Goal: Information Seeking & Learning: Check status

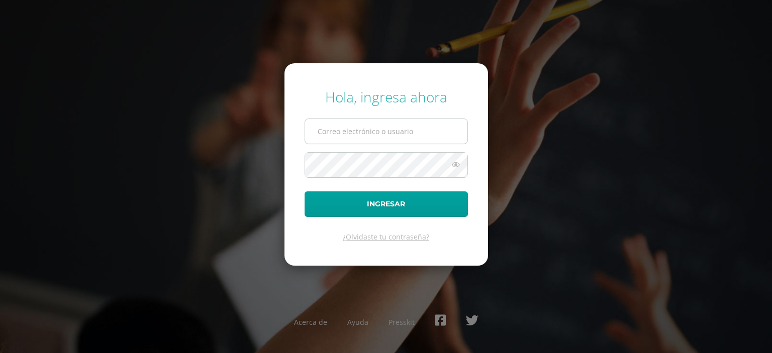
click at [347, 132] on input "text" at bounding box center [386, 131] width 162 height 25
click at [359, 142] on input "[PERSON_NAME].preparatoriabdb@" at bounding box center [386, 131] width 162 height 25
click at [359, 142] on input "[PERSON_NAME].pregparatoriabdb@" at bounding box center [386, 131] width 162 height 25
click at [359, 142] on input "[PERSON_NAME]fuenteparatsoriabdb@" at bounding box center [386, 131] width 162 height 25
click at [413, 132] on input "[PERSON_NAME].preparatoriabdb@" at bounding box center [386, 131] width 162 height 25
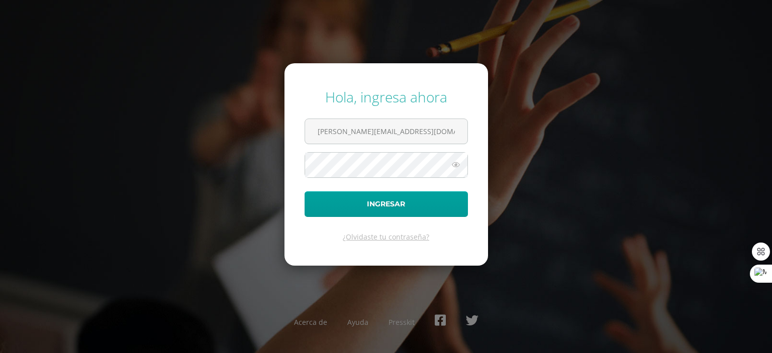
type input "j.fuentes.preparatoriabdb@gmail.com"
click at [384, 206] on button "Ingresar" at bounding box center [385, 204] width 163 height 26
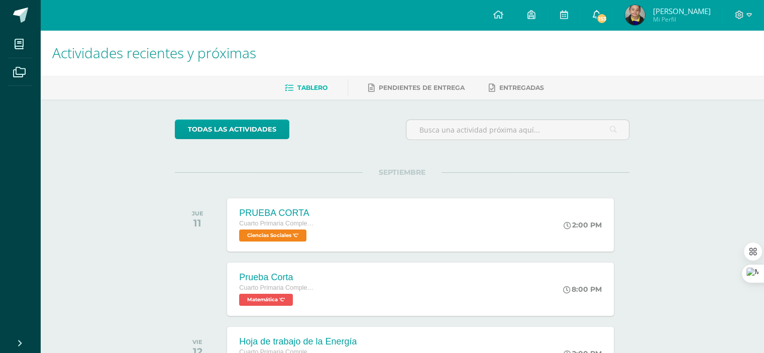
click at [607, 18] on span "153" at bounding box center [601, 18] width 11 height 11
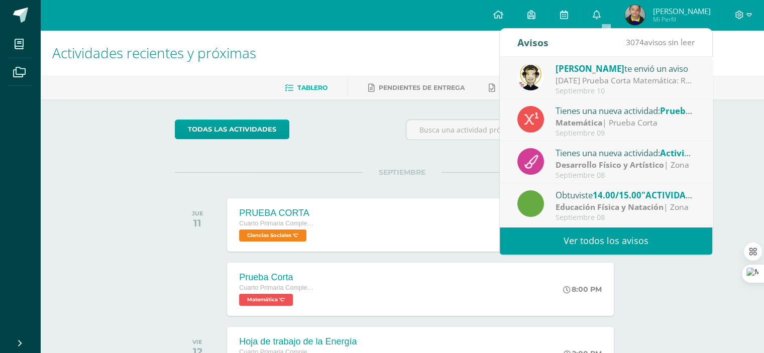
click at [620, 80] on div "Mañana Prueba Corta Matemática: Recordatorio de prueba corta matemática, temas …" at bounding box center [626, 81] width 140 height 12
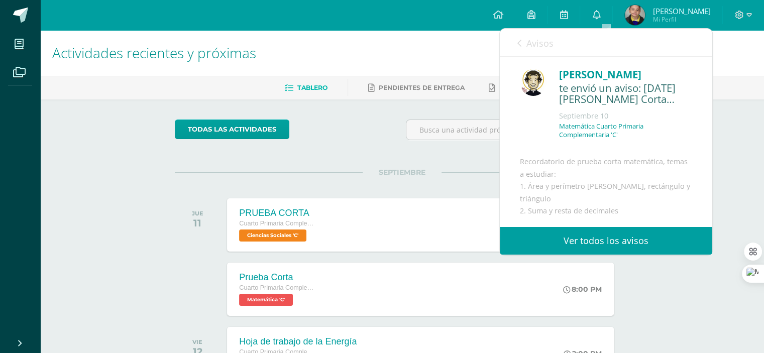
click at [522, 46] on link "Avisos" at bounding box center [535, 43] width 36 height 29
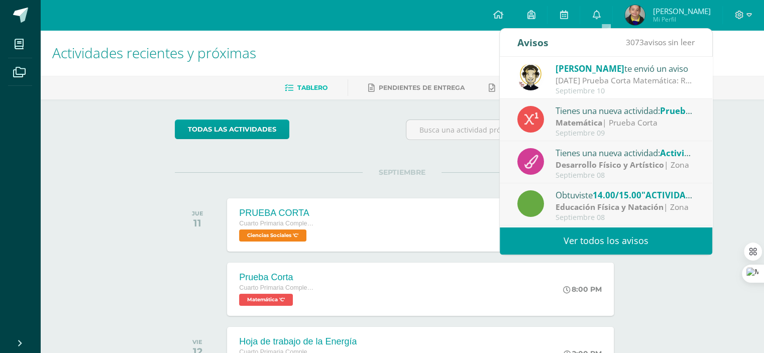
click at [643, 243] on link "Ver todos los avisos" at bounding box center [606, 241] width 212 height 28
click at [643, 241] on link "Ver todos los avisos" at bounding box center [606, 241] width 212 height 28
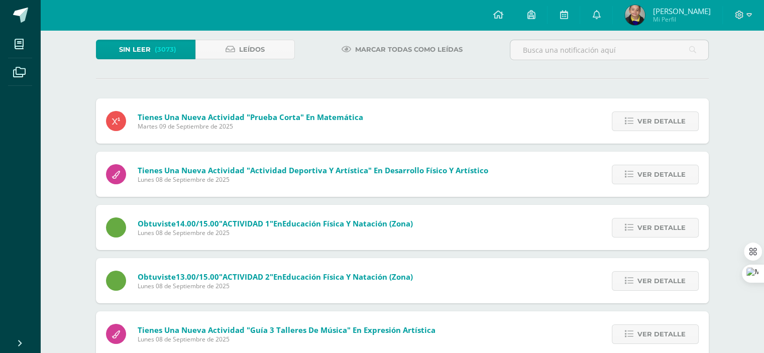
scroll to position [100, 0]
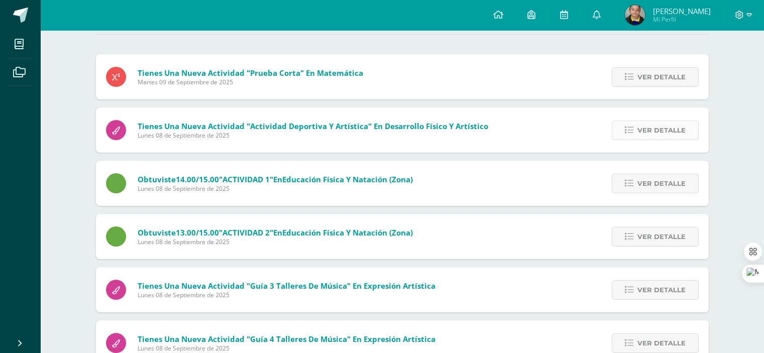
click at [633, 132] on icon at bounding box center [629, 130] width 9 height 9
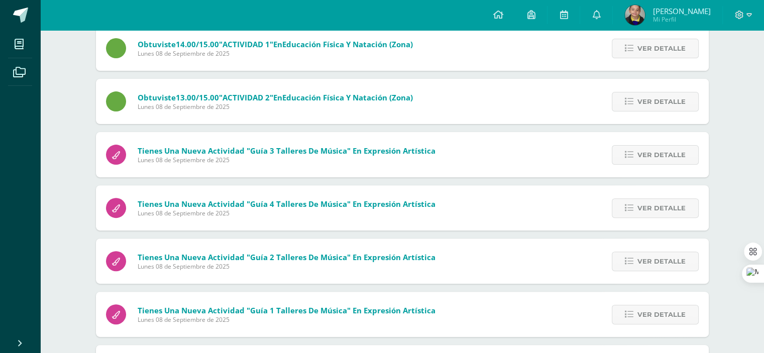
scroll to position [301, 0]
click at [626, 155] on icon at bounding box center [629, 154] width 9 height 9
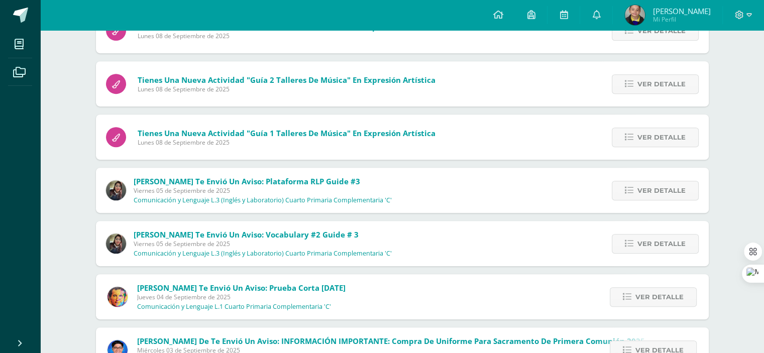
scroll to position [442, 0]
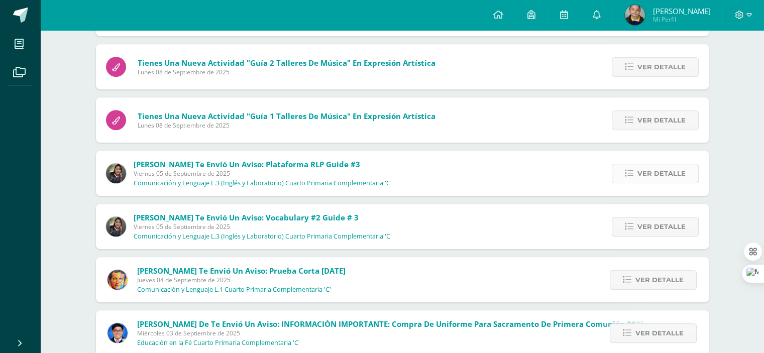
click at [632, 178] on link "Ver detalle" at bounding box center [655, 174] width 87 height 20
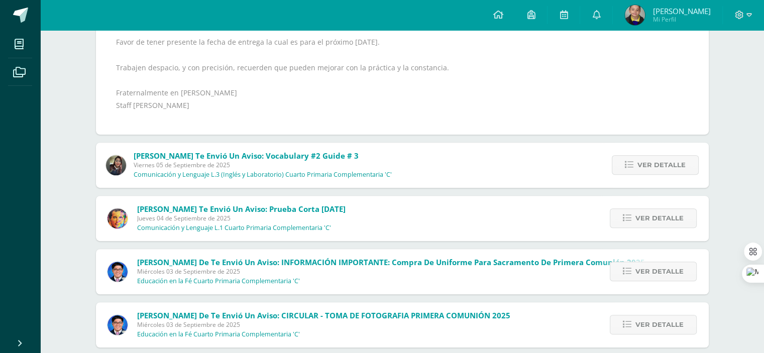
scroll to position [575, 0]
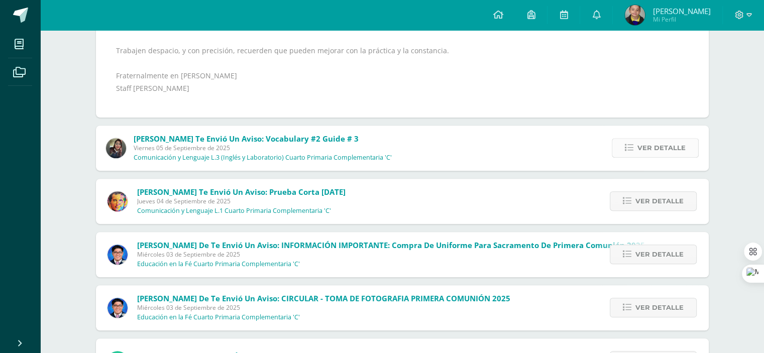
click at [637, 152] on link "Ver detalle" at bounding box center [655, 148] width 87 height 20
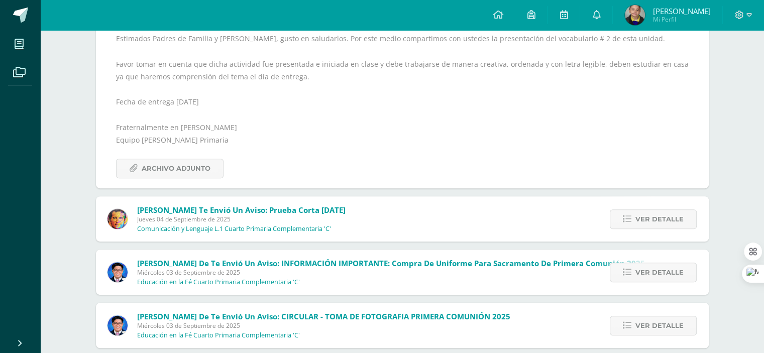
scroll to position [424, 0]
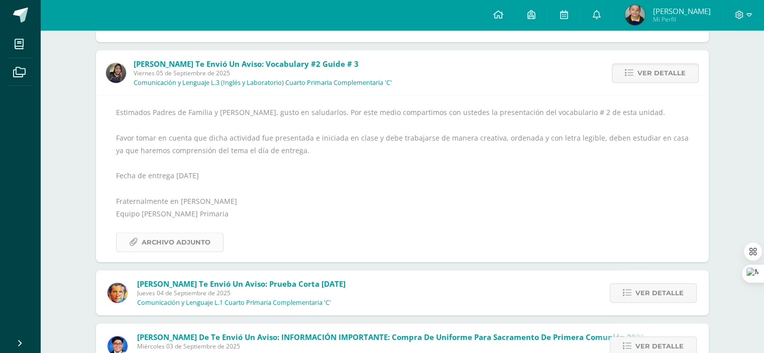
click at [197, 246] on span "Archivo Adjunto" at bounding box center [176, 242] width 69 height 19
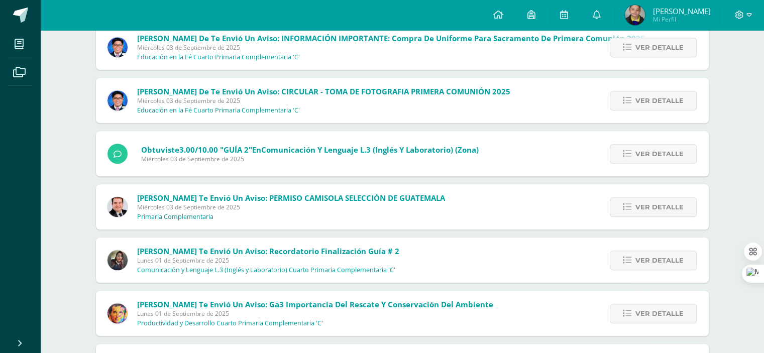
scroll to position [725, 0]
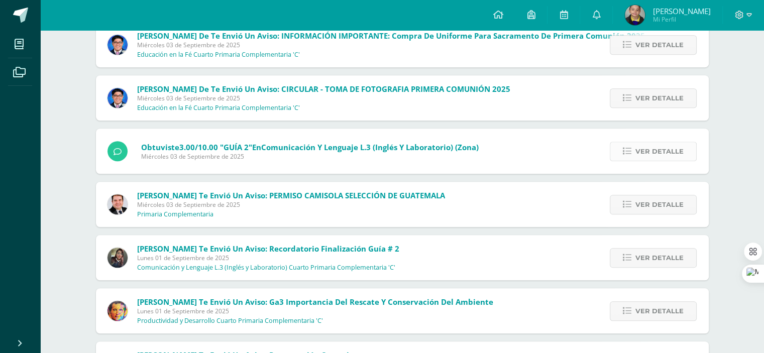
click at [644, 152] on span "Ver detalle" at bounding box center [659, 151] width 48 height 19
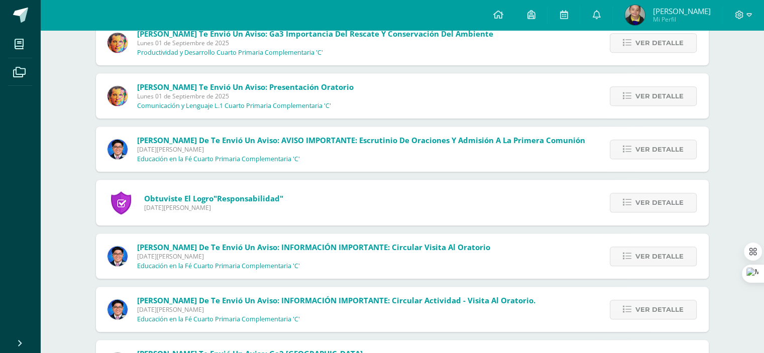
scroll to position [857, 0]
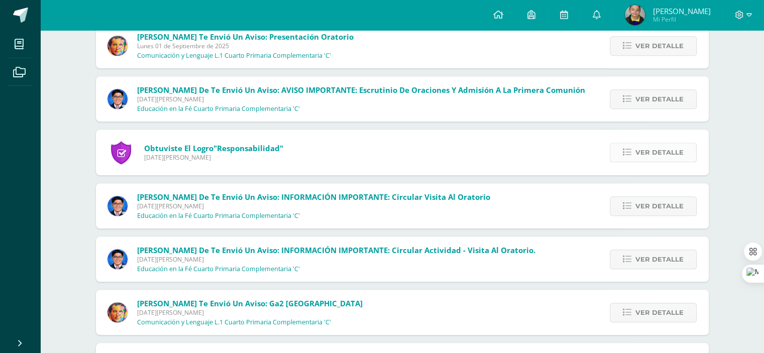
click at [658, 156] on span "Ver detalle" at bounding box center [659, 152] width 48 height 19
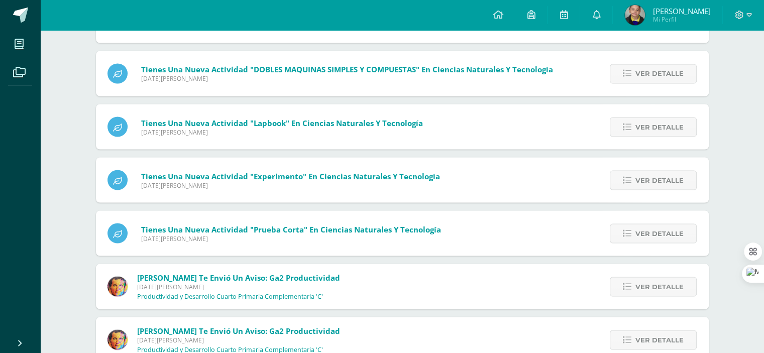
scroll to position [1730, 0]
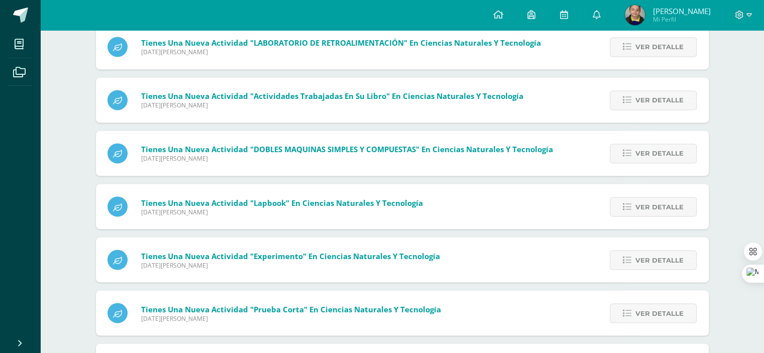
click at [703, 15] on span "[PERSON_NAME]" at bounding box center [682, 11] width 58 height 10
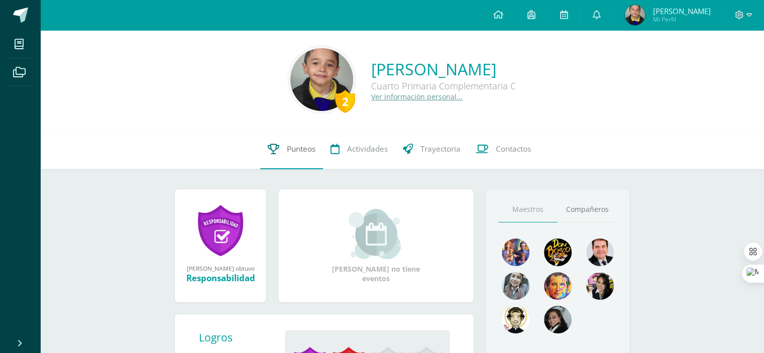
click at [303, 148] on span "Punteos" at bounding box center [301, 149] width 29 height 11
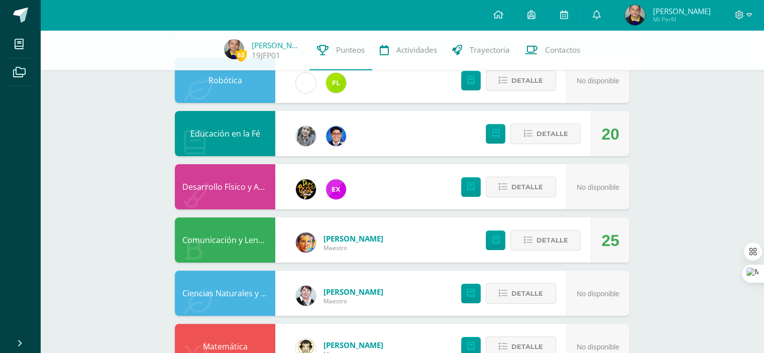
scroll to position [100, 0]
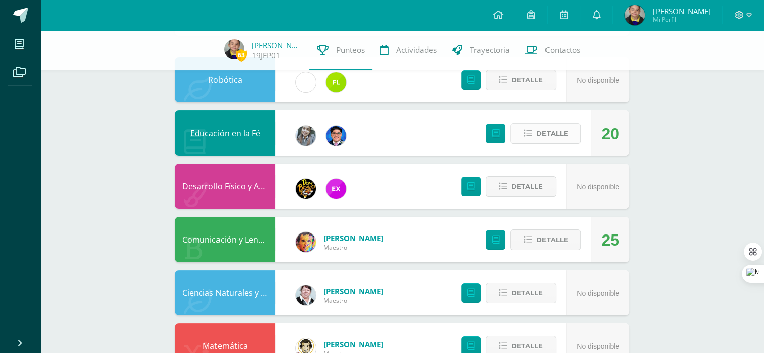
click at [566, 130] on span "Detalle" at bounding box center [552, 133] width 32 height 19
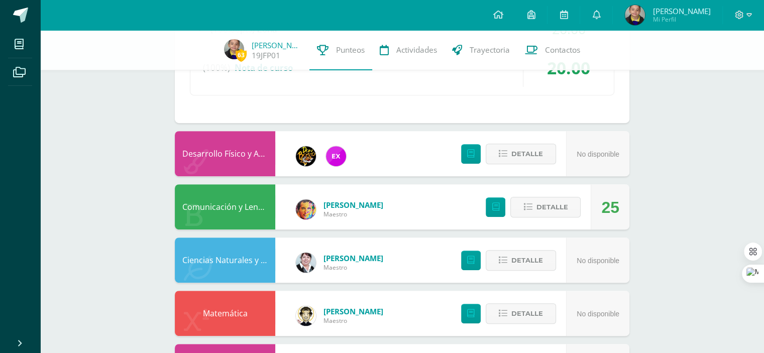
scroll to position [402, 0]
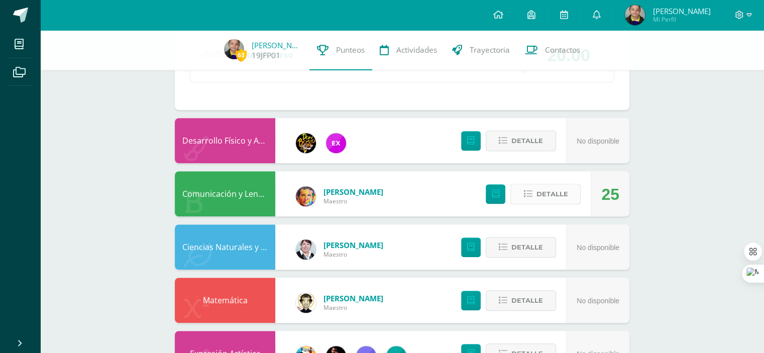
click at [566, 197] on span "Detalle" at bounding box center [552, 194] width 32 height 19
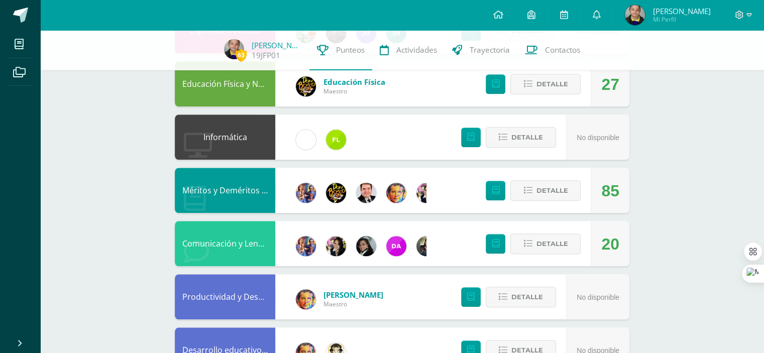
scroll to position [1005, 0]
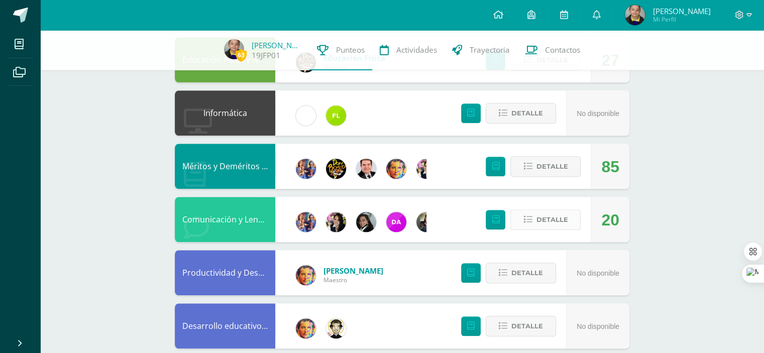
click at [549, 219] on span "Detalle" at bounding box center [552, 219] width 32 height 19
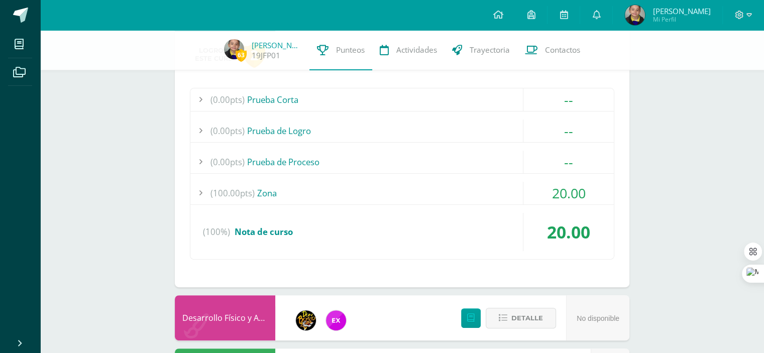
scroll to position [0, 0]
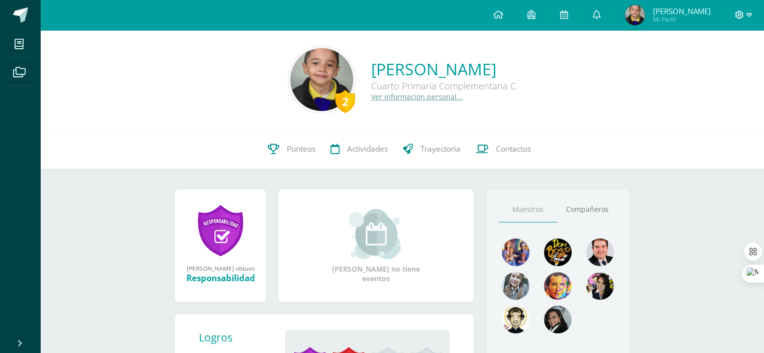
click at [746, 14] on icon at bounding box center [749, 15] width 6 height 4
click at [701, 67] on span "Cerrar sesión" at bounding box center [717, 69] width 45 height 10
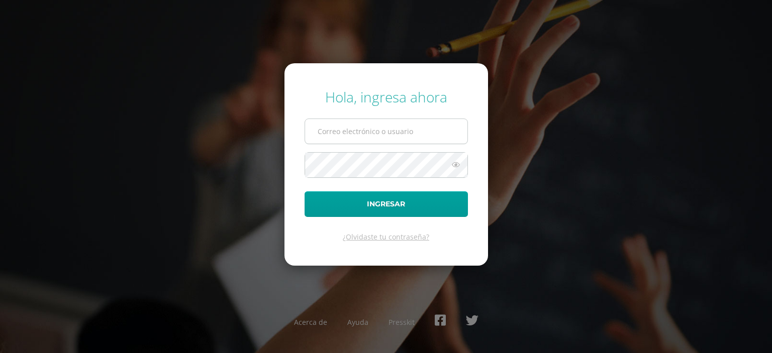
click at [350, 132] on input "text" at bounding box center [386, 131] width 162 height 25
click at [337, 133] on input "b.fuentes.3cdb@" at bounding box center [386, 131] width 162 height 25
click at [383, 133] on input "b.fuentes.3cdb@" at bounding box center [386, 131] width 162 height 25
type input "b.fuentes.3cdb@gmail.com"
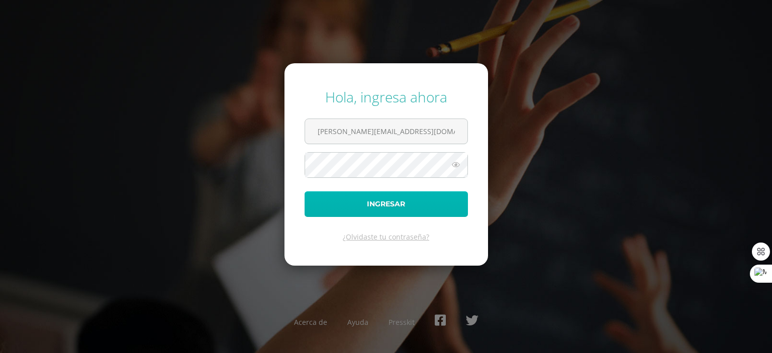
click at [371, 200] on button "Ingresar" at bounding box center [385, 204] width 163 height 26
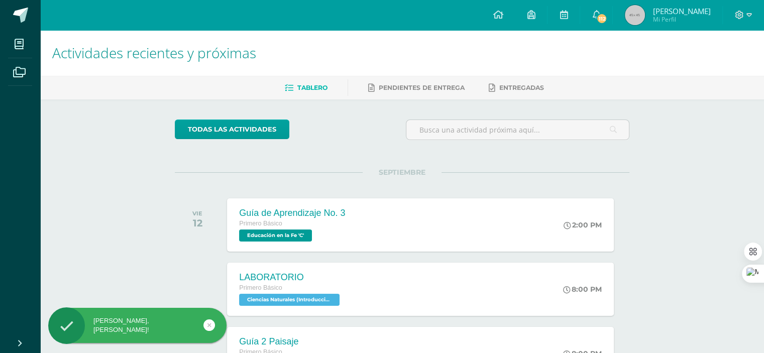
click at [683, 12] on span "[PERSON_NAME]" at bounding box center [682, 11] width 58 height 10
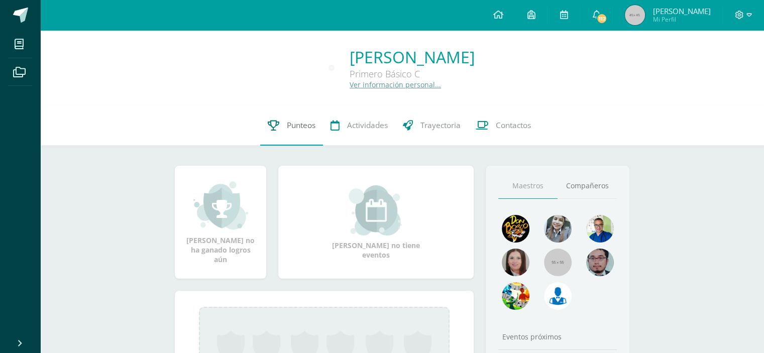
click at [307, 126] on span "Punteos" at bounding box center [301, 125] width 29 height 11
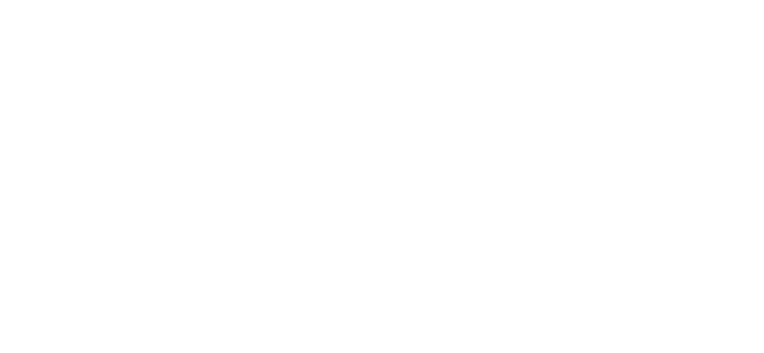
click at [0, 0] on html at bounding box center [0, 0] width 0 height 0
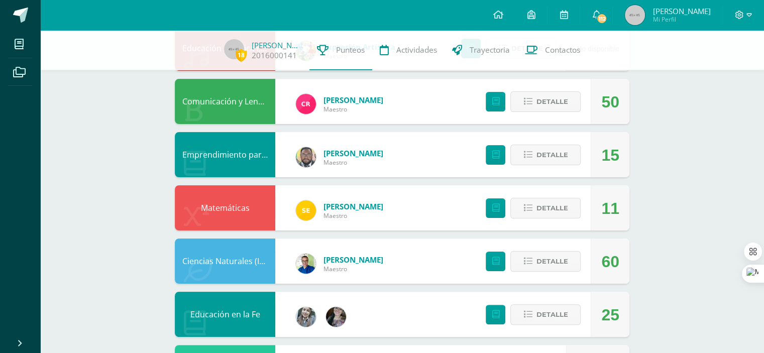
scroll to position [251, 0]
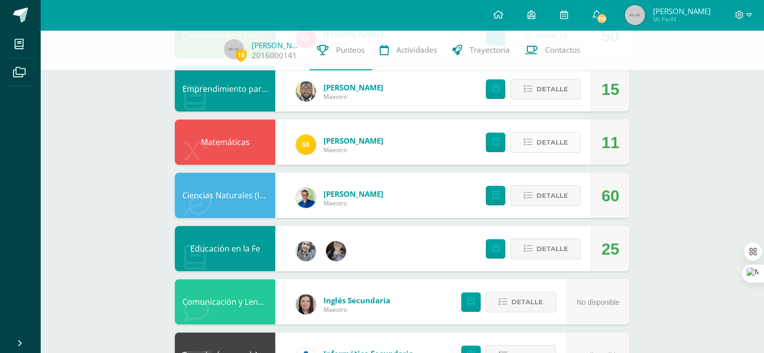
click at [555, 139] on span "Detalle" at bounding box center [552, 142] width 32 height 19
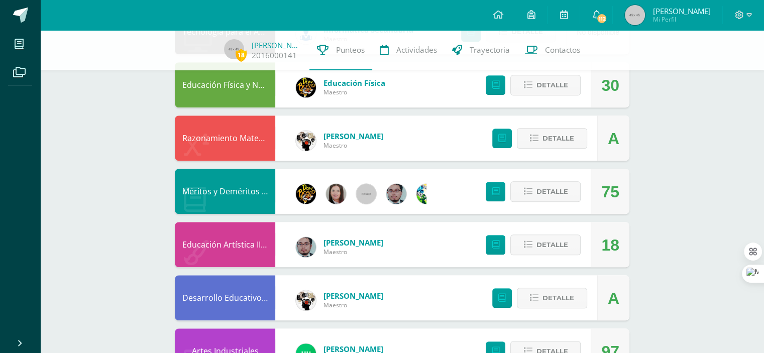
scroll to position [854, 0]
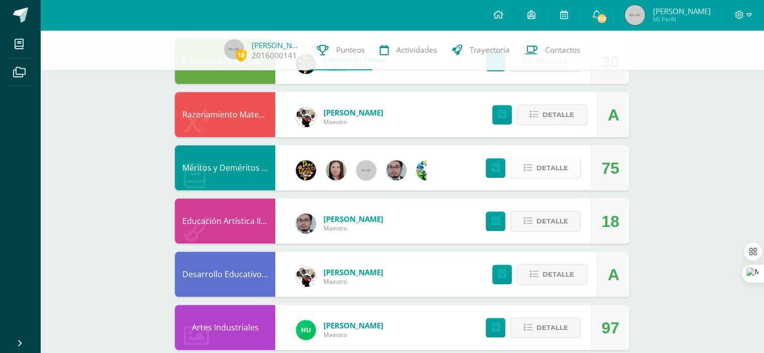
click at [541, 169] on span "Detalle" at bounding box center [552, 168] width 32 height 19
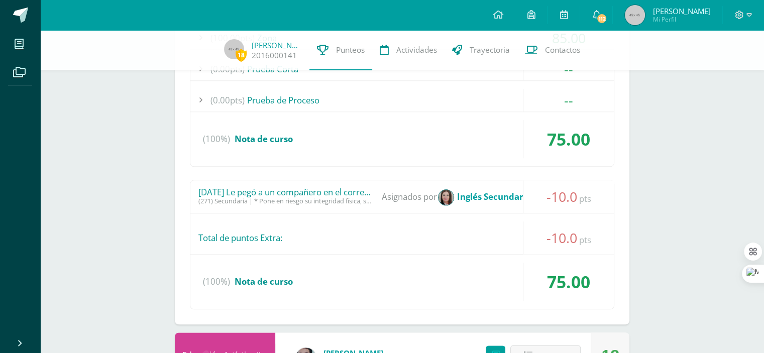
scroll to position [1105, 0]
click at [385, 195] on span "Asignados por" at bounding box center [409, 196] width 55 height 33
click at [362, 197] on div "(271) Secundaria | * Pone en riesgo su integridad física, su seguridad y la de …" at bounding box center [286, 201] width 176 height 8
click at [313, 194] on div "4/9/2025 Le pegó a un compañero en el corredor del edificio de Inglés." at bounding box center [286, 192] width 176 height 10
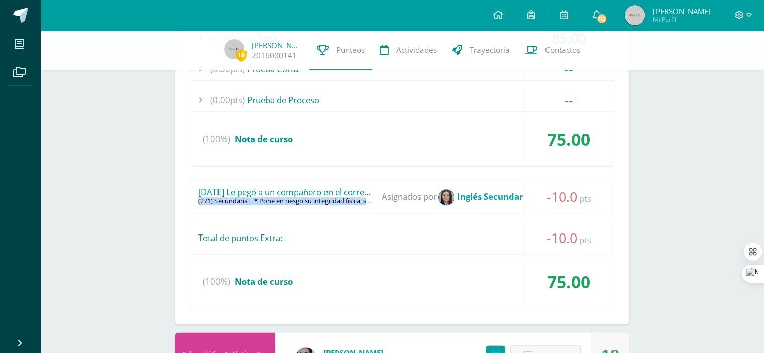
drag, startPoint x: 236, startPoint y: 190, endPoint x: 378, endPoint y: 183, distance: 141.9
click at [378, 183] on div "4/9/2025 Le pegó a un compañero en el corredor del edificio de Inglés. (271) Se…" at bounding box center [401, 196] width 423 height 33
click at [308, 202] on div "(271) Secundaria | * Pone en riesgo su integridad física, su seguridad y la de …" at bounding box center [286, 201] width 176 height 8
drag, startPoint x: 246, startPoint y: 198, endPoint x: 231, endPoint y: 198, distance: 15.1
click at [231, 198] on div "(271) Secundaria | * Pone en riesgo su integridad física, su seguridad y la de …" at bounding box center [286, 201] width 176 height 8
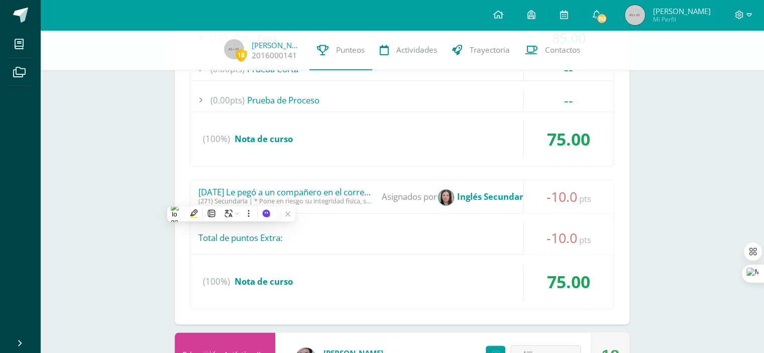
click at [207, 195] on div "4/9/2025 Le pegó a un compañero en el corredor del edificio de Inglés." at bounding box center [286, 192] width 176 height 10
click at [466, 196] on strong "Inglés Secundaria" at bounding box center [494, 197] width 74 height 12
click at [503, 198] on strong "Inglés Secundaria" at bounding box center [494, 197] width 74 height 12
click at [511, 200] on strong "Inglés Secundaria" at bounding box center [494, 197] width 74 height 12
click at [427, 195] on span "Asignados por" at bounding box center [409, 196] width 55 height 33
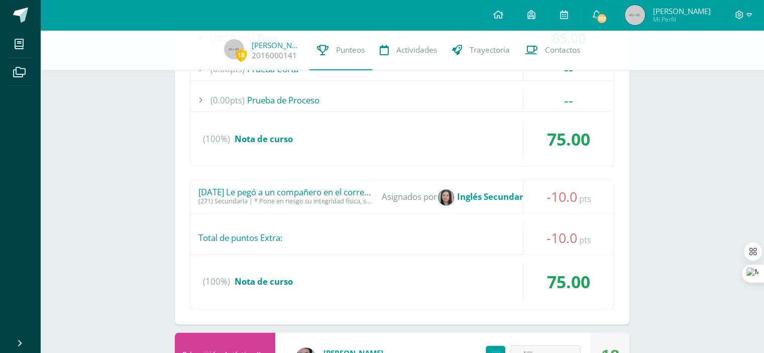
click at [446, 192] on img at bounding box center [446, 197] width 15 height 15
click at [422, 192] on span "Asignados por" at bounding box center [409, 196] width 55 height 33
click at [394, 194] on span "Asignados por" at bounding box center [409, 196] width 55 height 33
click at [388, 196] on span "Asignados por" at bounding box center [409, 196] width 55 height 33
click at [371, 197] on div "(271) Secundaria | * Pone en riesgo su integridad física, su seguridad y la de …" at bounding box center [286, 201] width 176 height 8
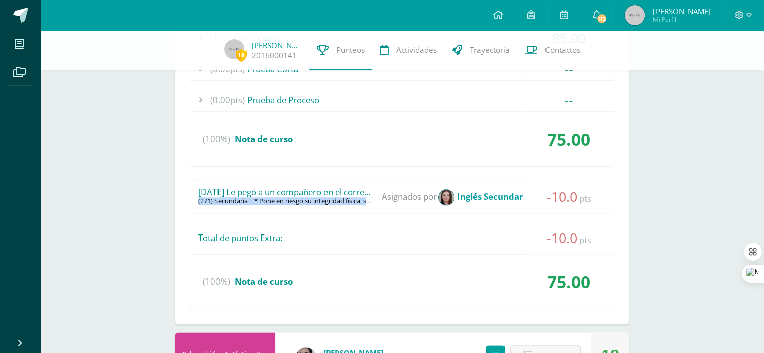
drag, startPoint x: 368, startPoint y: 194, endPoint x: 297, endPoint y: 197, distance: 70.4
click at [297, 197] on span "4/9/2025 Le pegó a un compañero en el corredor del edificio de Inglés. (271) Se…" at bounding box center [286, 196] width 176 height 18
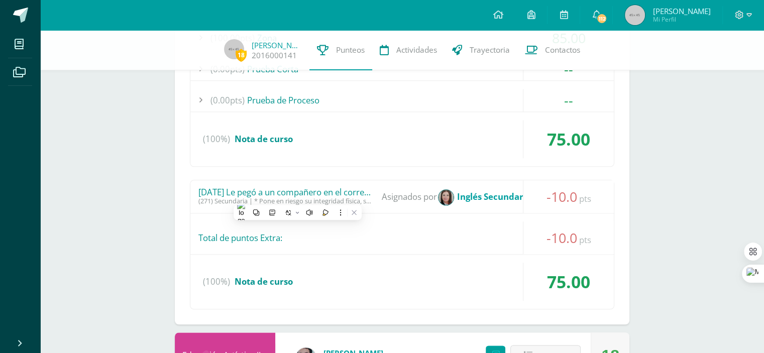
click at [342, 197] on div "(271) Secundaria | * Pone en riesgo su integridad física, su seguridad y la de …" at bounding box center [286, 201] width 176 height 8
click at [366, 193] on div "4/9/2025 Le pegó a un compañero en el corredor del edificio de Inglés." at bounding box center [286, 192] width 176 height 10
click at [220, 197] on div "(271) Secundaria | * Pone en riesgo su integridad física, su seguridad y la de …" at bounding box center [286, 201] width 176 height 8
click at [305, 210] on div "4/9/2025 Le pegó a un compañero en el corredor del edificio de Inglés. (271) Se…" at bounding box center [401, 196] width 423 height 33
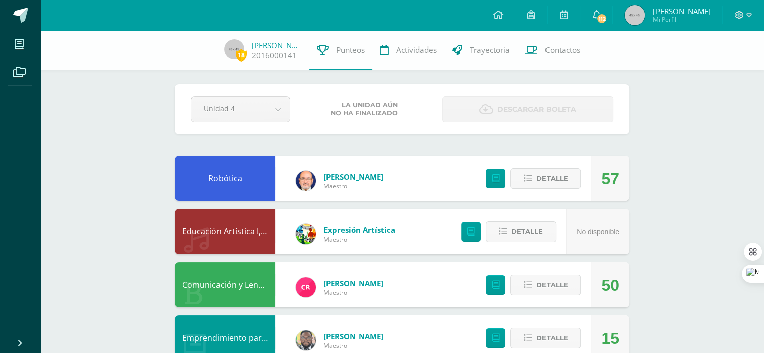
scroll to position [0, 0]
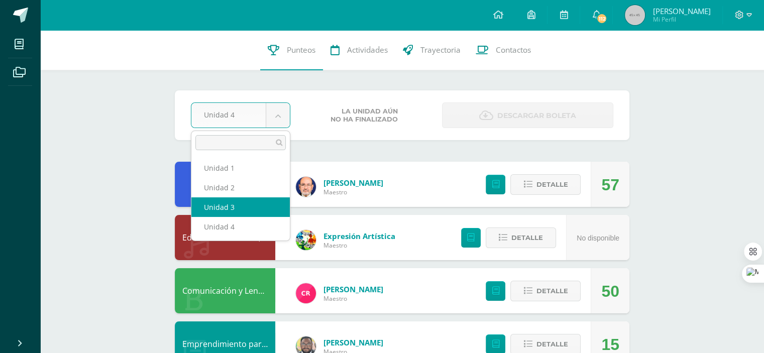
select select "Unidad 3"
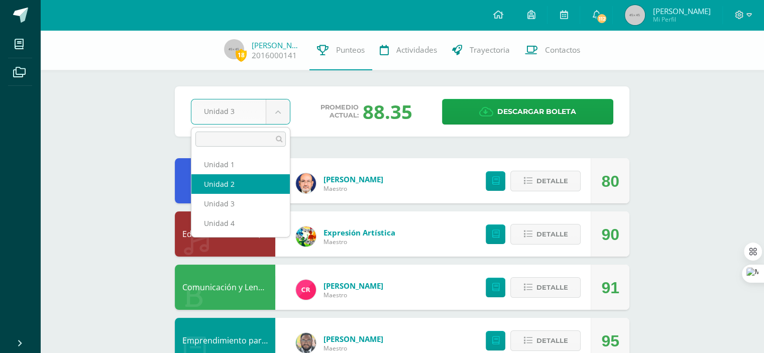
select select "Unidad 2"
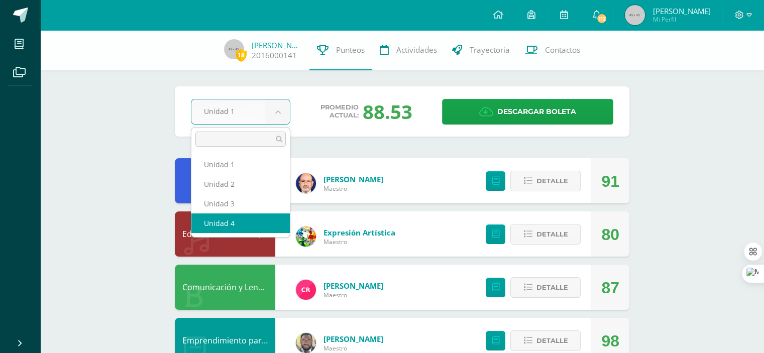
select select "Unidad 4"
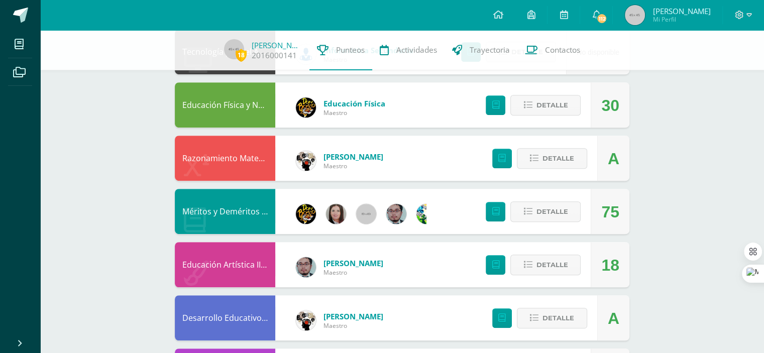
scroll to position [420, 0]
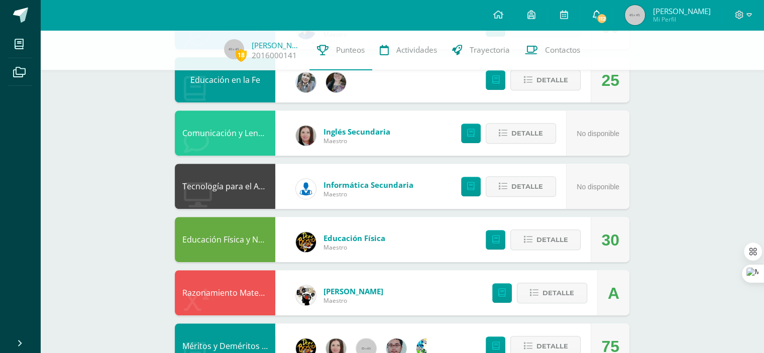
click at [600, 16] on icon at bounding box center [596, 14] width 8 height 9
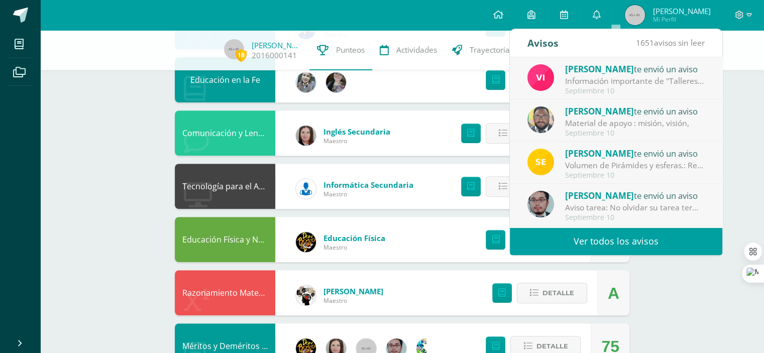
click at [578, 77] on div "Información importante de "Talleres".: Buenas tardes estimados estudiantes. Qui…" at bounding box center [635, 81] width 140 height 12
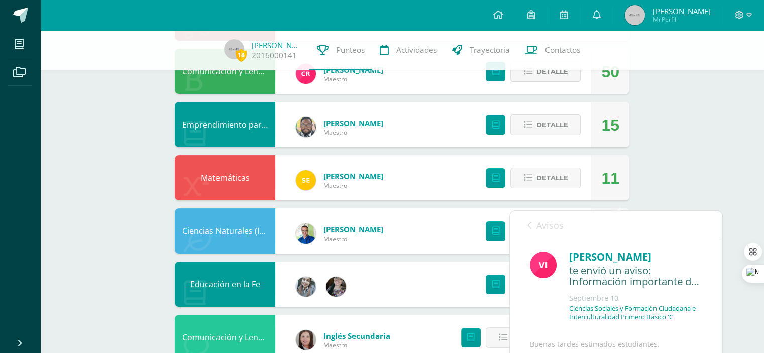
scroll to position [119, 0]
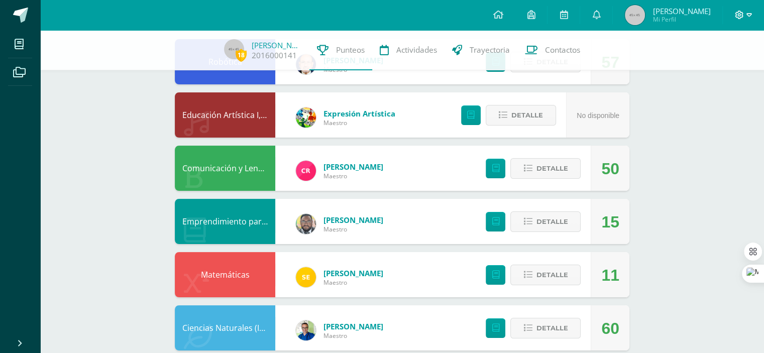
click at [746, 14] on icon at bounding box center [749, 15] width 6 height 9
click at [711, 71] on span "Cerrar sesión" at bounding box center [717, 69] width 45 height 10
